Goal: Task Accomplishment & Management: Complete application form

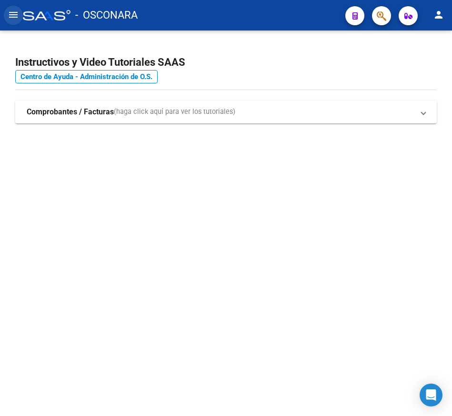
drag, startPoint x: 13, startPoint y: 13, endPoint x: 16, endPoint y: 23, distance: 10.4
click at [13, 13] on mat-icon "menu" at bounding box center [13, 14] width 11 height 11
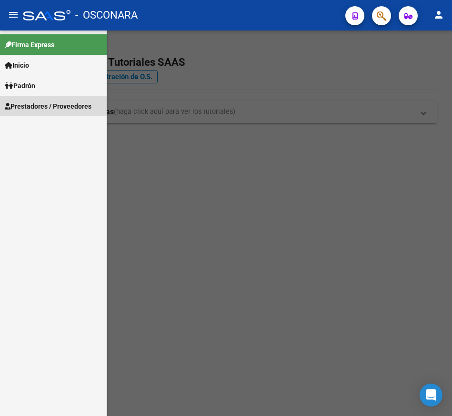
click at [42, 105] on span "Prestadores / Proveedores" at bounding box center [48, 106] width 87 height 10
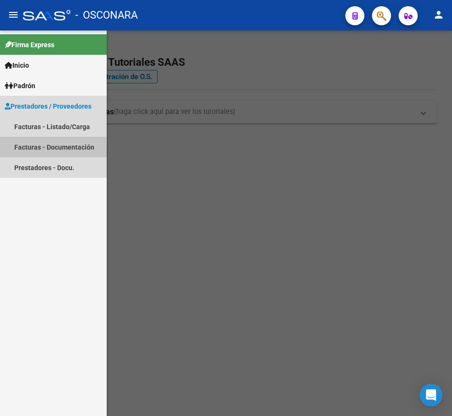
click at [52, 150] on link "Facturas - Documentación" at bounding box center [53, 147] width 107 height 20
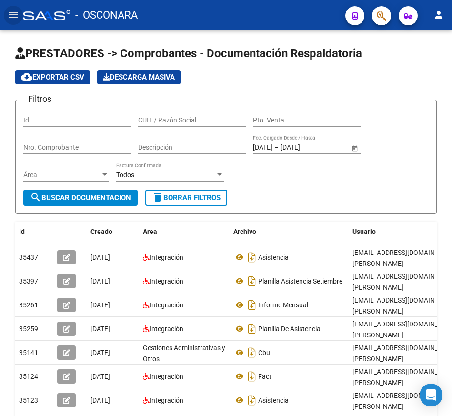
click at [10, 15] on mat-icon "menu" at bounding box center [13, 14] width 11 height 11
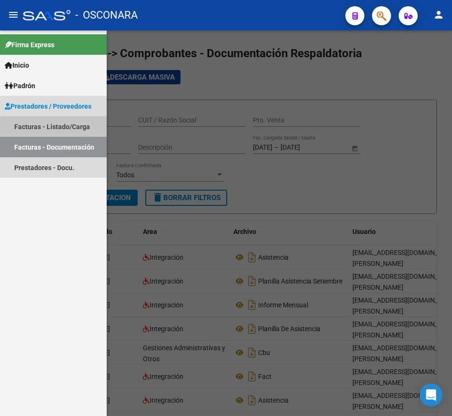
click at [60, 128] on link "Facturas - Listado/Carga" at bounding box center [53, 126] width 107 height 20
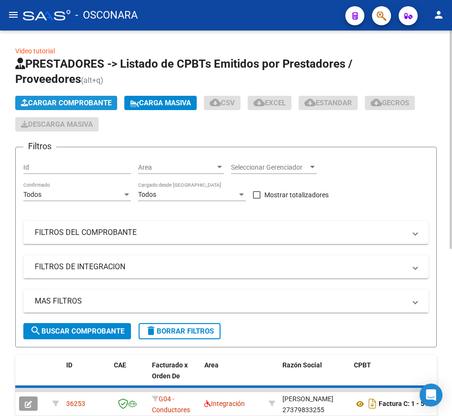
click at [79, 100] on span "Cargar Comprobante" at bounding box center [66, 103] width 91 height 9
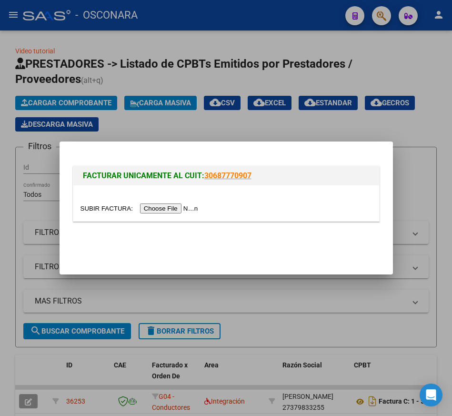
click at [152, 205] on input "file" at bounding box center [141, 208] width 121 height 10
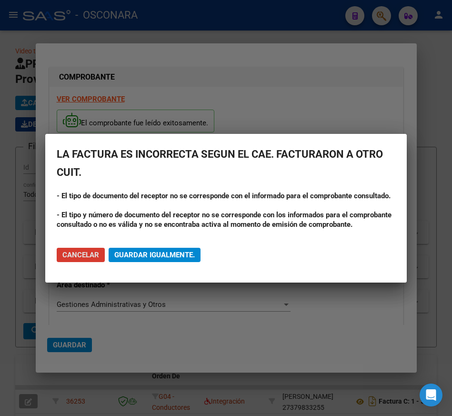
click at [150, 249] on button "Guardar igualmente." at bounding box center [155, 255] width 92 height 14
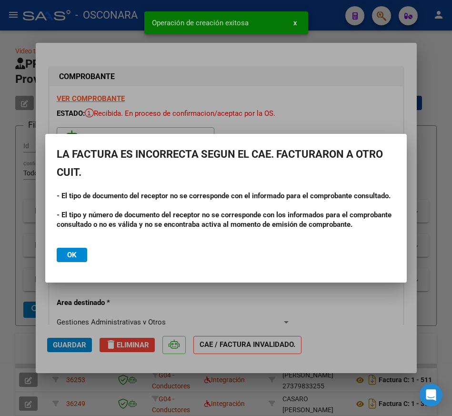
click at [77, 255] on button "Ok" at bounding box center [72, 255] width 30 height 14
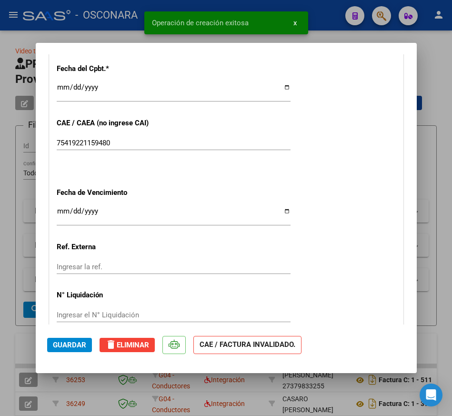
scroll to position [524, 0]
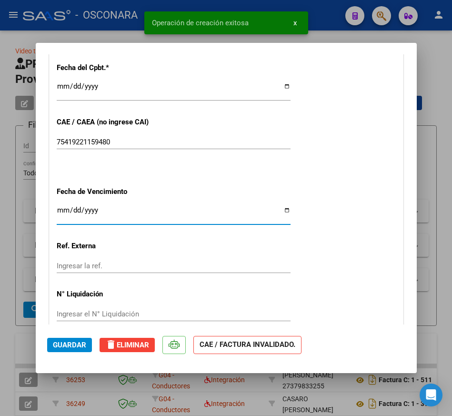
click at [61, 213] on input "Ingresar la fecha" at bounding box center [174, 213] width 234 height 15
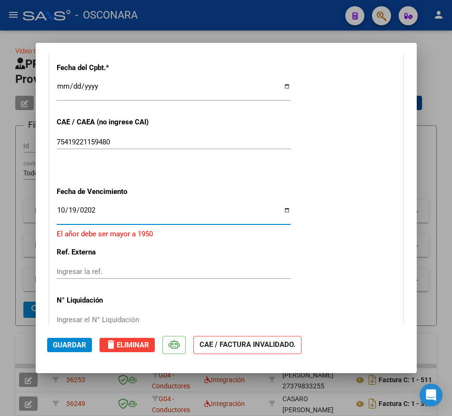
type input "[DATE]"
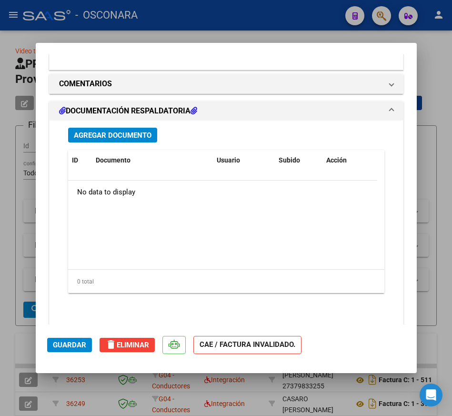
scroll to position [806, 0]
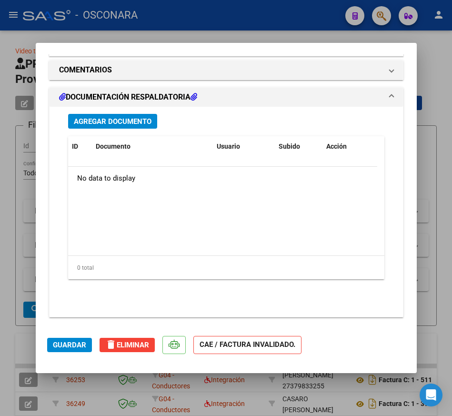
click at [128, 128] on button "Agregar Documento" at bounding box center [112, 121] width 89 height 15
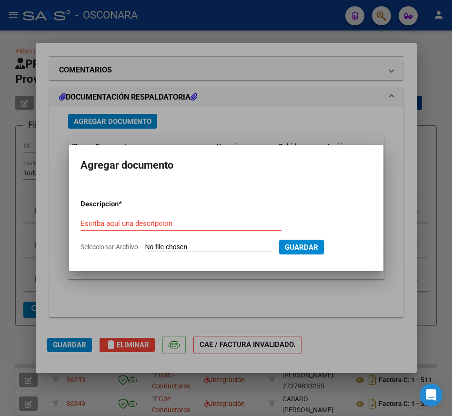
click at [197, 247] on input "Seleccionar Archivo" at bounding box center [208, 247] width 126 height 9
type input "C:\fakepath\cbu valentino y calu cattaneo.pdf"
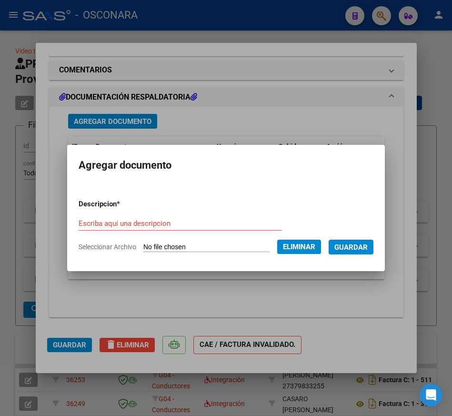
click at [240, 223] on div "Escriba aquí una descripcion" at bounding box center [180, 223] width 203 height 14
click at [240, 224] on input "Escriba aquí una descripcion" at bounding box center [180, 223] width 203 height 9
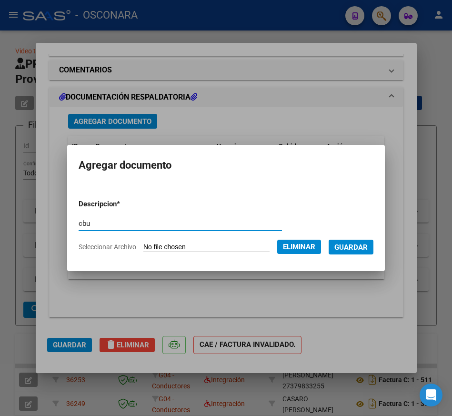
type input "cbu"
click at [346, 250] on span "Guardar" at bounding box center [351, 247] width 33 height 9
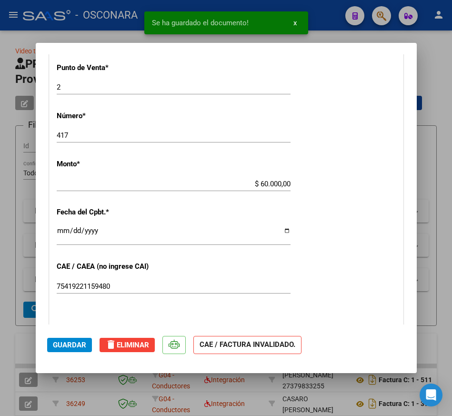
scroll to position [377, 0]
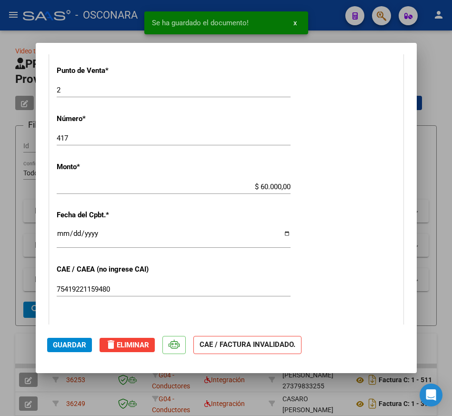
click at [78, 344] on span "Guardar" at bounding box center [69, 345] width 33 height 9
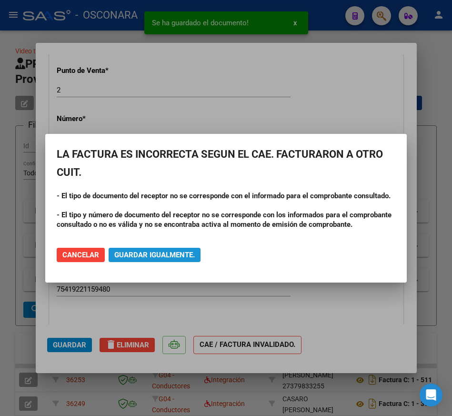
click at [149, 249] on button "Guardar igualmente." at bounding box center [155, 255] width 92 height 14
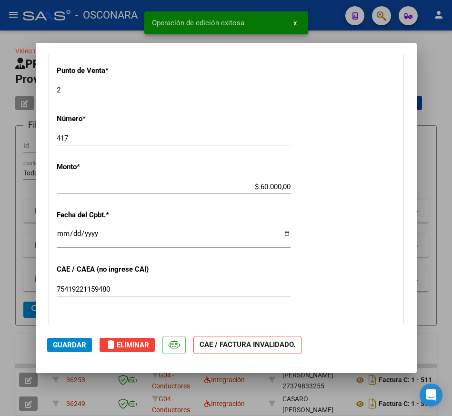
click at [382, 379] on div at bounding box center [226, 208] width 452 height 416
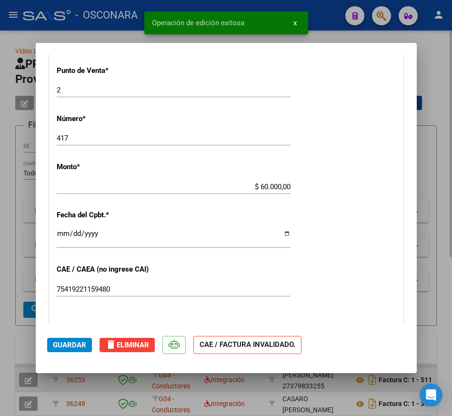
click at [382, 379] on strong "Factura C: 1 - 511" at bounding box center [405, 380] width 53 height 8
type input "$ 0,00"
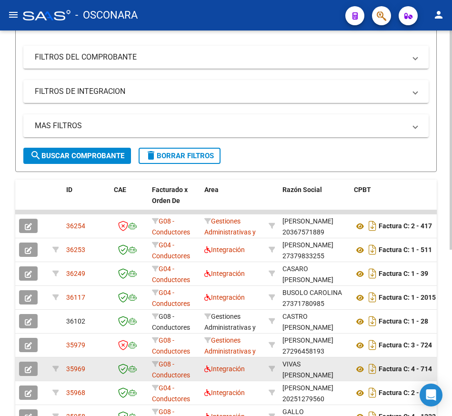
scroll to position [191, 0]
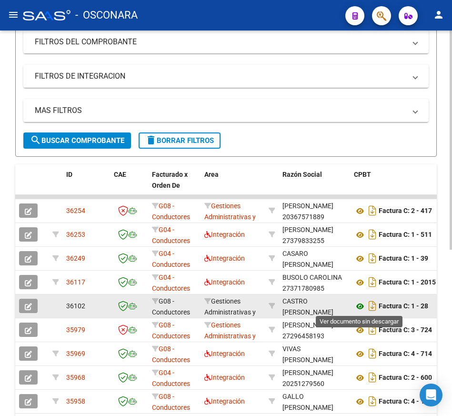
click at [360, 307] on icon at bounding box center [360, 306] width 12 height 11
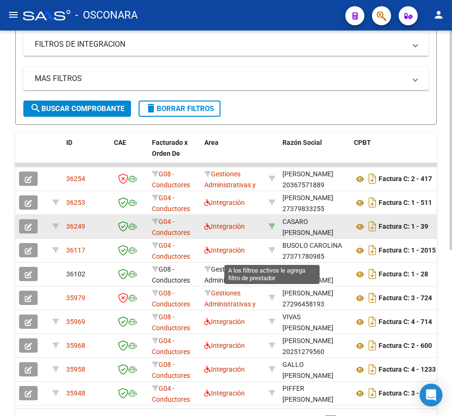
scroll to position [238, 0]
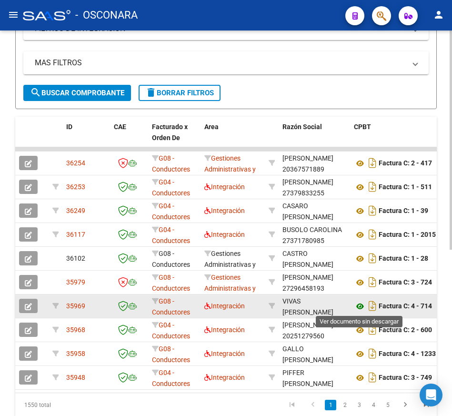
click at [362, 305] on icon at bounding box center [360, 306] width 12 height 11
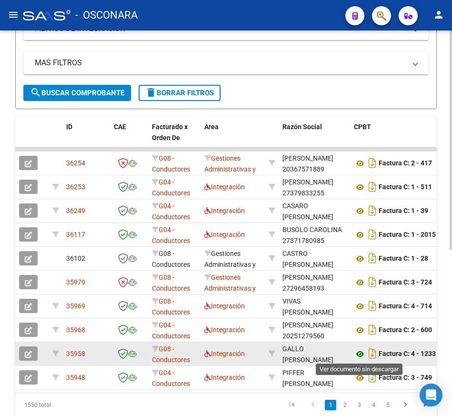
click at [359, 358] on icon at bounding box center [360, 353] width 12 height 11
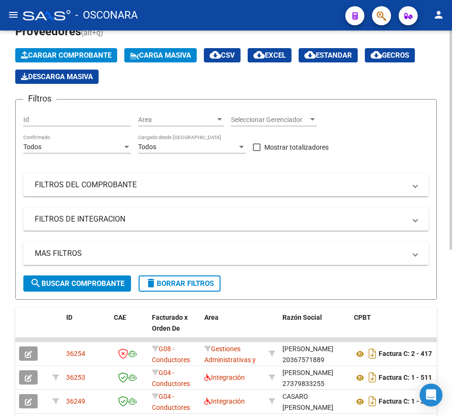
scroll to position [0, 0]
